Goal: Check status: Check status

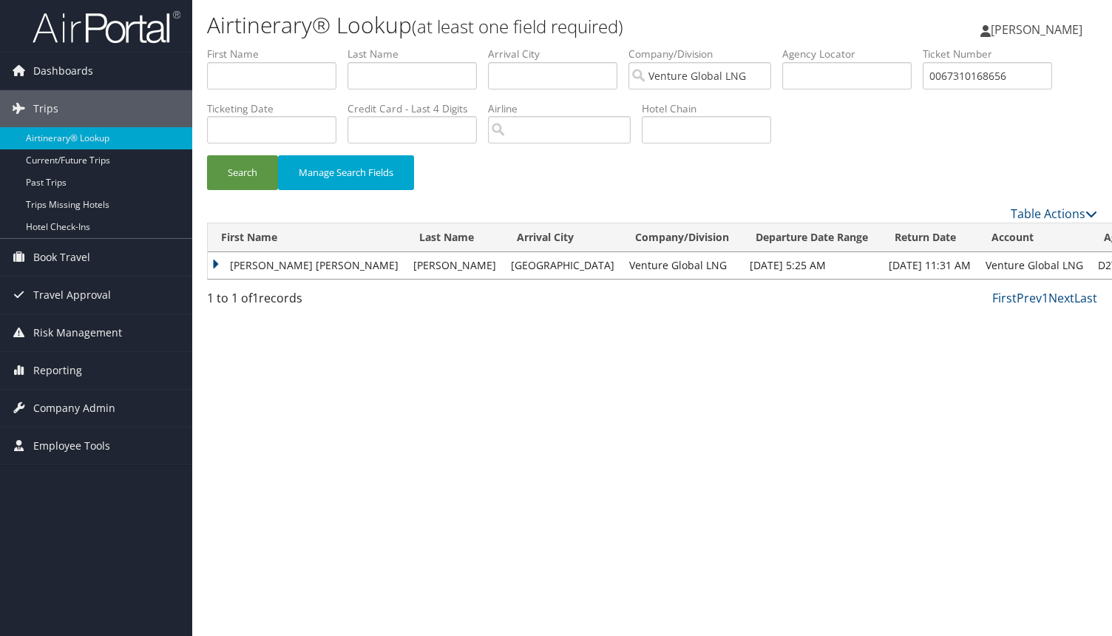
click at [281, 271] on td "[PERSON_NAME] [PERSON_NAME]" at bounding box center [307, 265] width 198 height 27
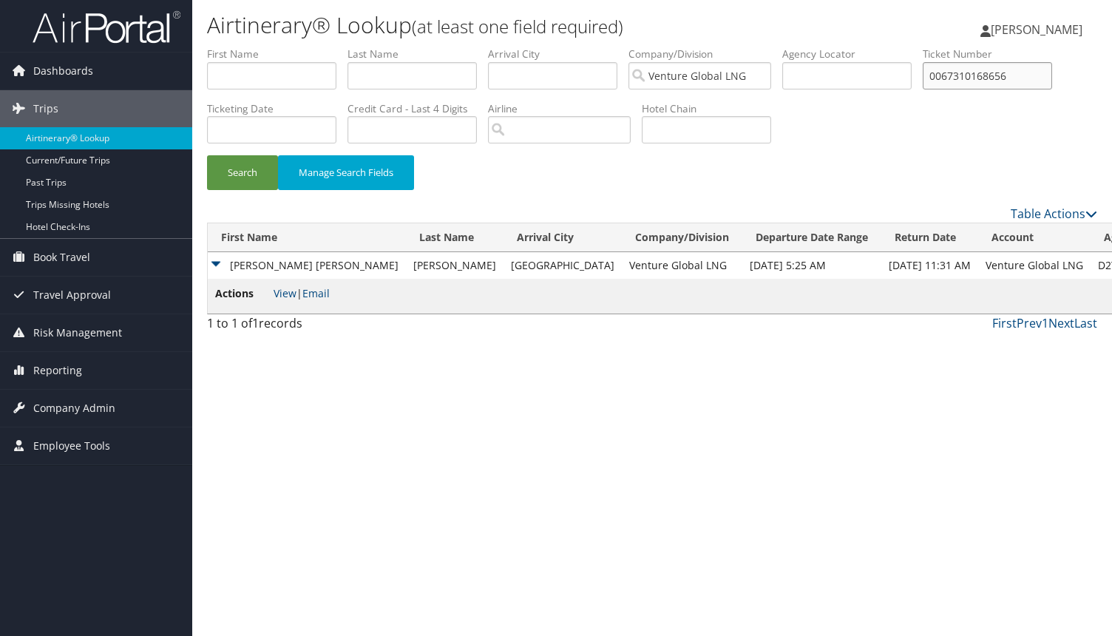
drag, startPoint x: 1019, startPoint y: 78, endPoint x: 793, endPoint y: 66, distance: 225.8
click at [793, 47] on ul "First Name Last Name Departure City Arrival City Company/Division Venture Globa…" at bounding box center [652, 47] width 890 height 0
paste input "167311105451"
type input "0167311105451"
click at [207, 155] on button "Search" at bounding box center [242, 172] width 71 height 35
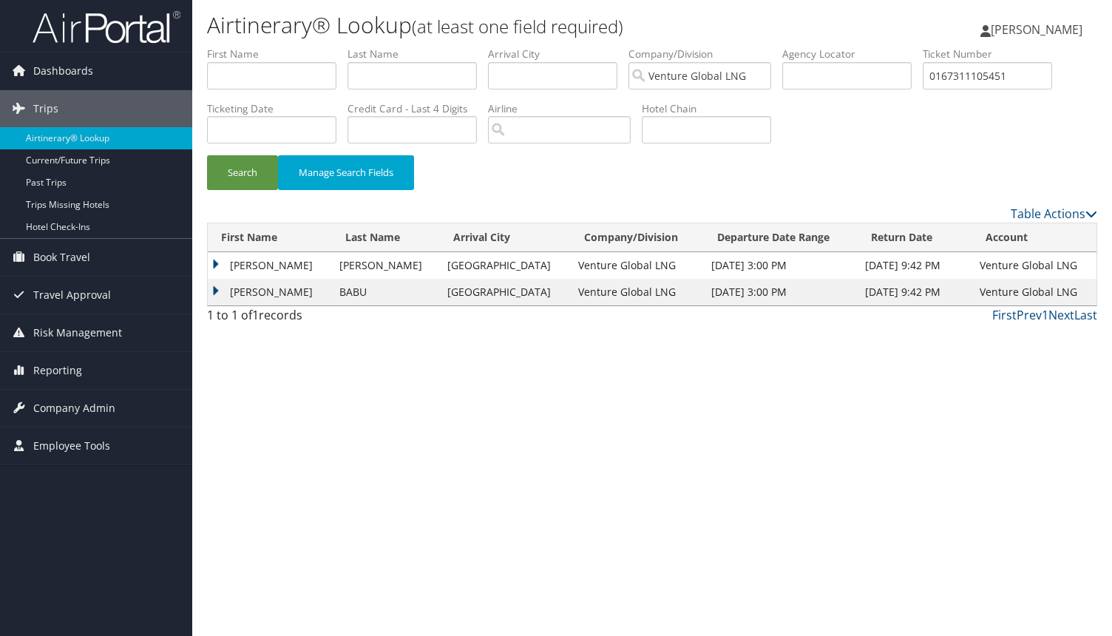
click at [219, 266] on td "ANAND PARKASH" at bounding box center [270, 265] width 124 height 27
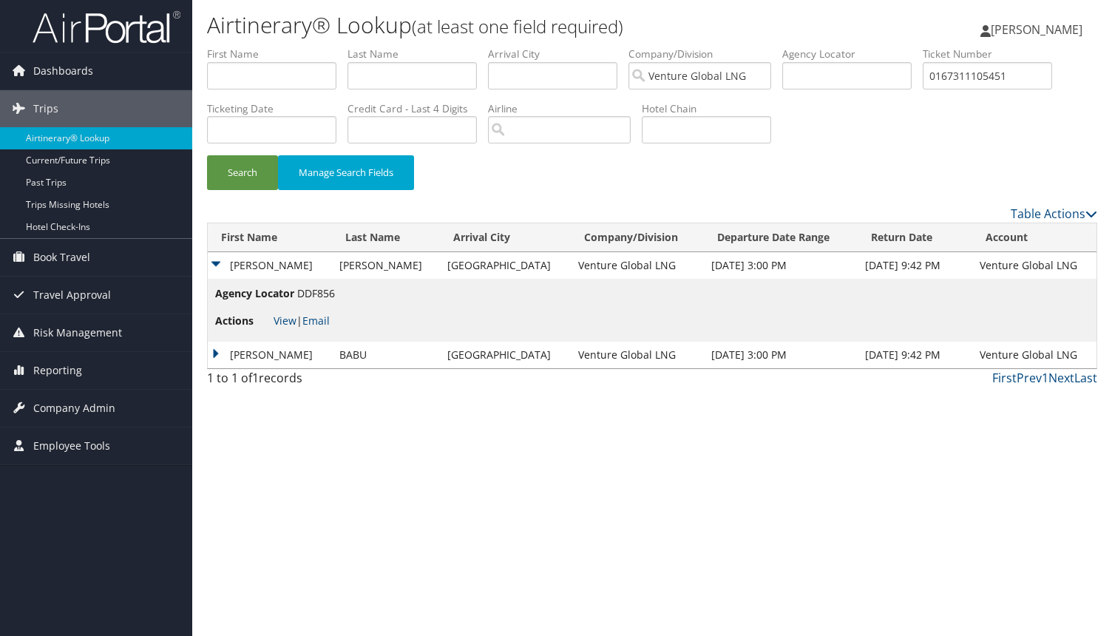
click at [297, 322] on span "View | Email" at bounding box center [302, 320] width 56 height 14
click at [286, 321] on link "View" at bounding box center [285, 320] width 23 height 14
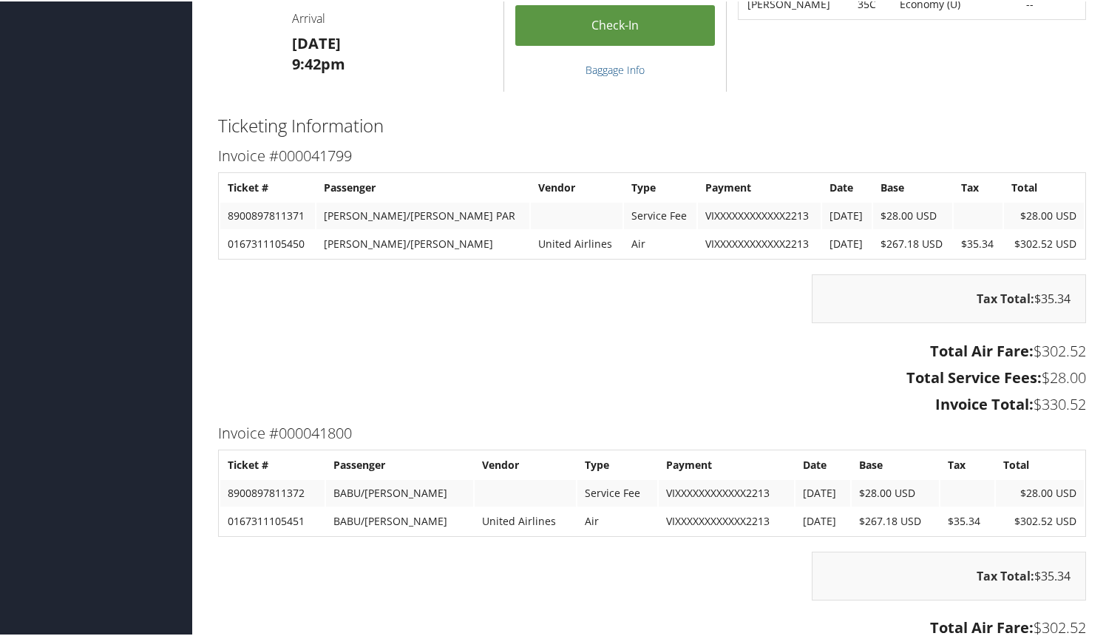
scroll to position [1332, 0]
